Goal: Find specific page/section: Find specific page/section

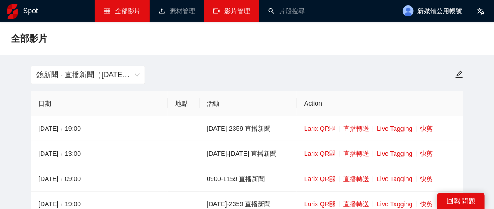
click at [244, 10] on link "影片管理" at bounding box center [232, 10] width 37 height 7
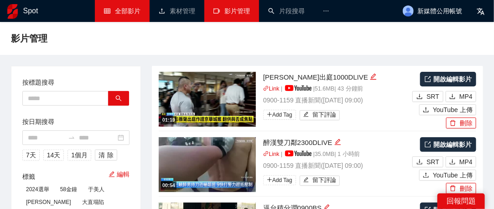
click at [107, 11] on link "全部影片" at bounding box center [122, 10] width 37 height 7
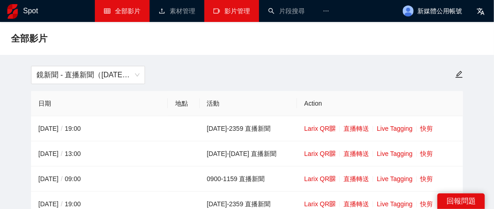
click at [235, 15] on link "影片管理" at bounding box center [232, 10] width 37 height 7
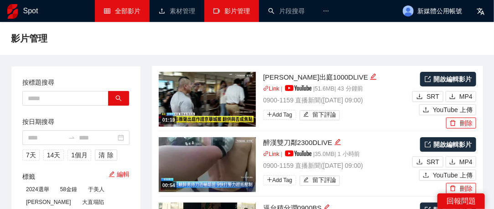
click at [136, 12] on link "全部影片" at bounding box center [122, 10] width 37 height 7
